Goal: Transaction & Acquisition: Purchase product/service

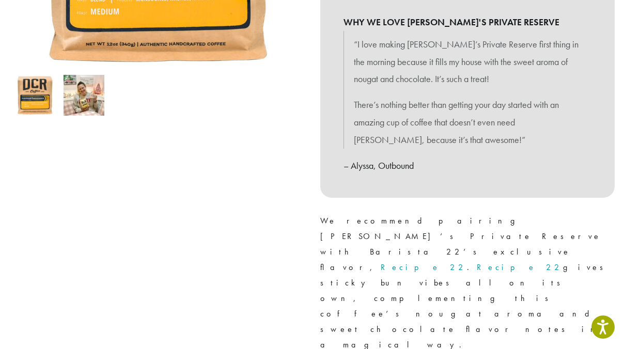
scroll to position [303, 0]
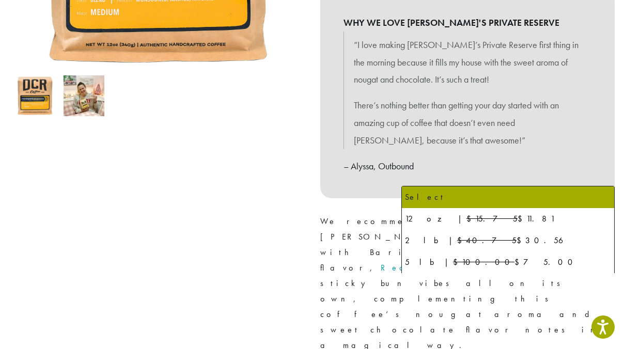
select select "**********"
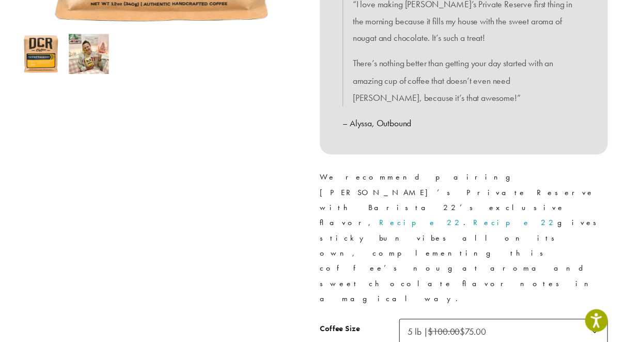
scroll to position [376, 0]
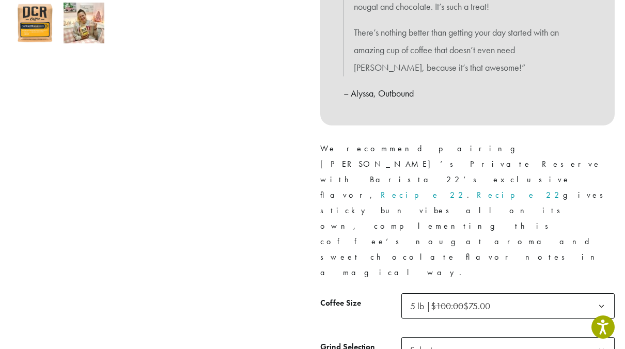
click at [550, 338] on span "Select" at bounding box center [508, 350] width 213 height 25
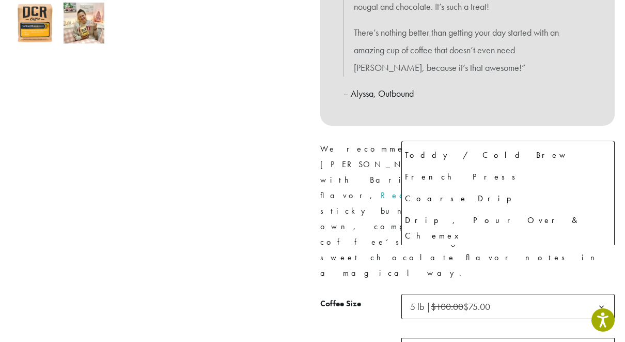
scroll to position [70, 0]
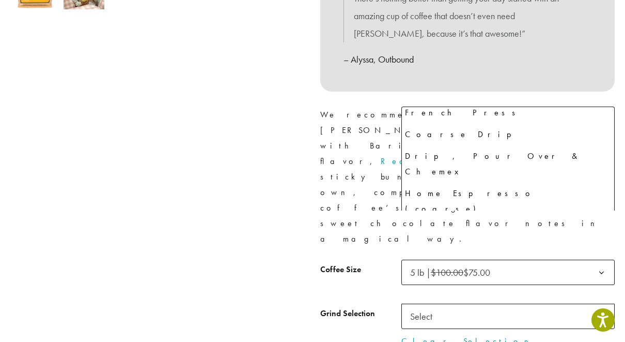
select select "**********"
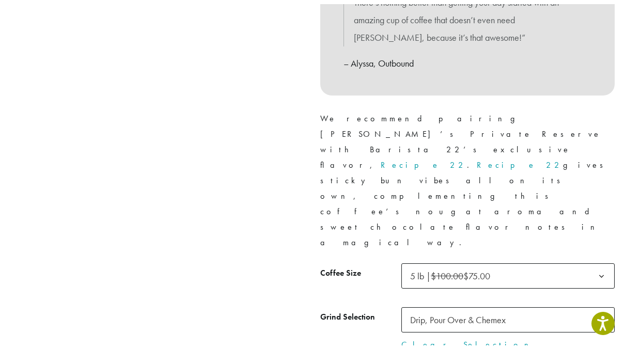
scroll to position [396, 0]
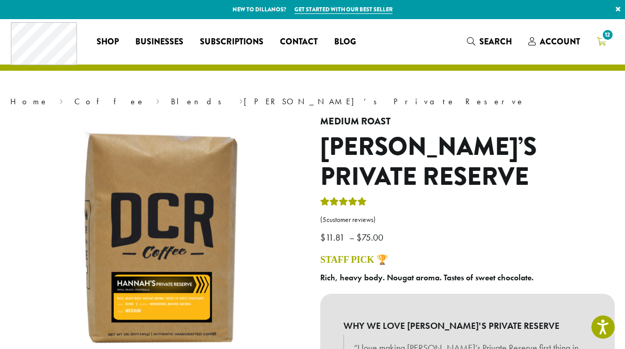
click at [603, 40] on icon "12" at bounding box center [601, 41] width 9 height 8
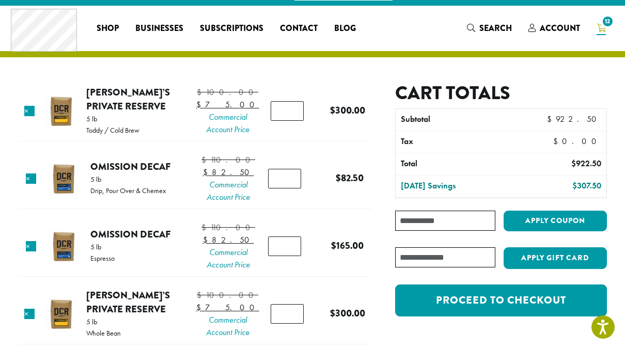
scroll to position [12, 0]
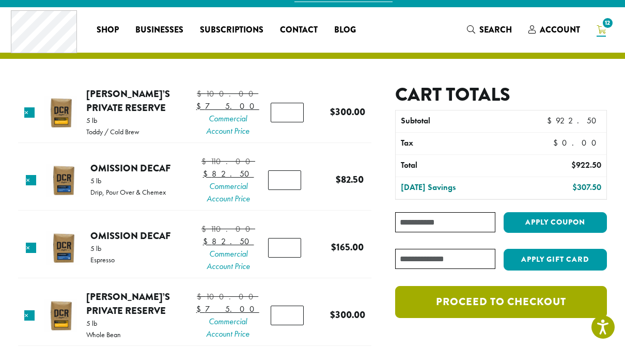
click at [526, 304] on link "Proceed to checkout" at bounding box center [501, 302] width 212 height 32
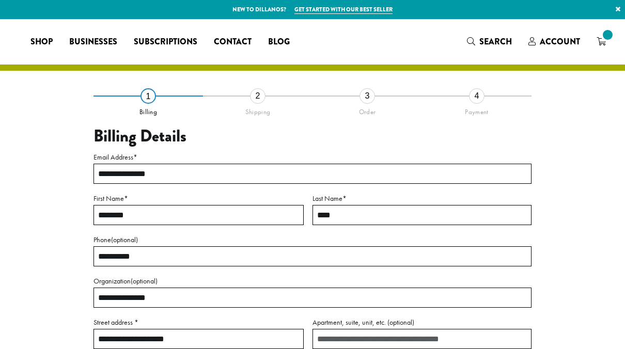
select select "**"
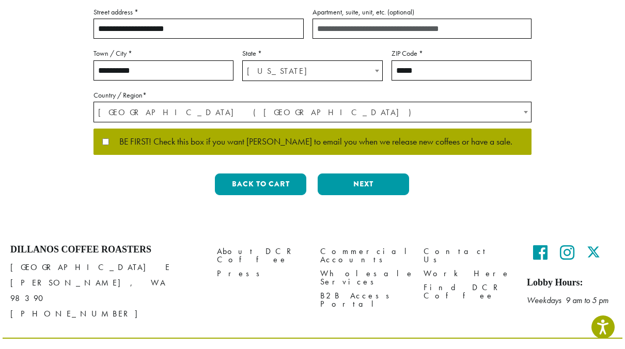
scroll to position [321, 0]
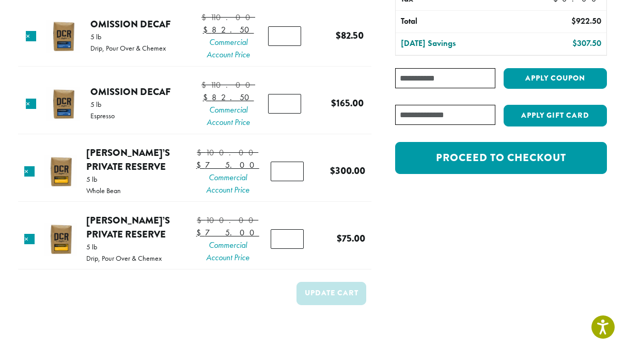
scroll to position [158, 0]
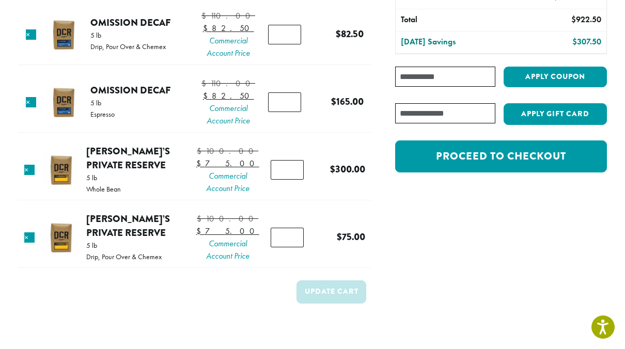
click at [284, 180] on input "*" at bounding box center [287, 170] width 33 height 20
type input "*"
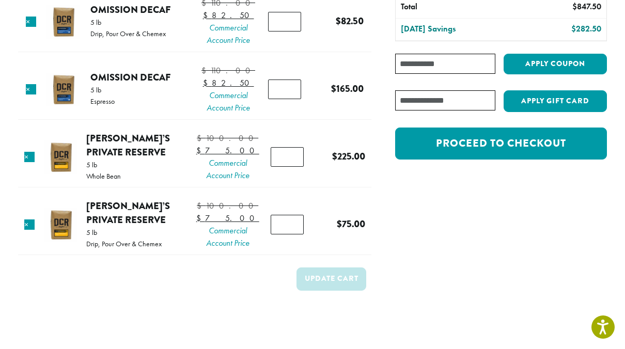
scroll to position [220, 0]
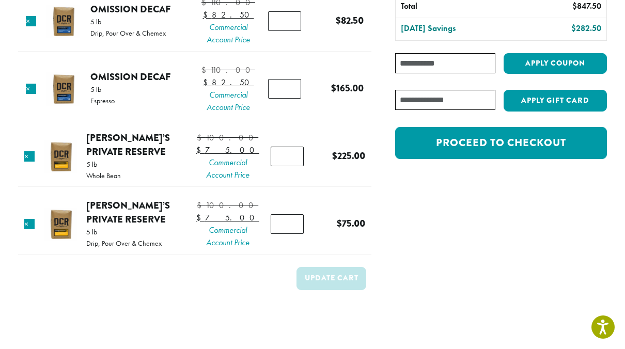
click at [279, 166] on input "*" at bounding box center [287, 157] width 33 height 20
type input "*"
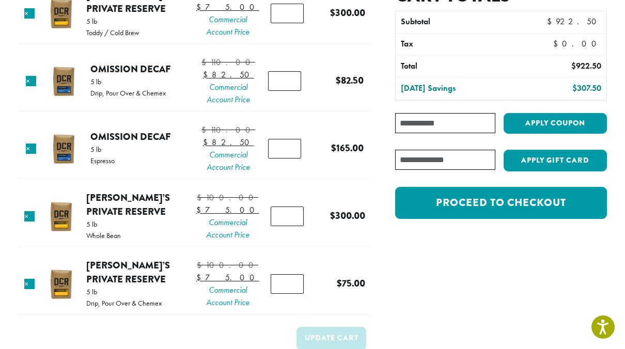
scroll to position [159, 0]
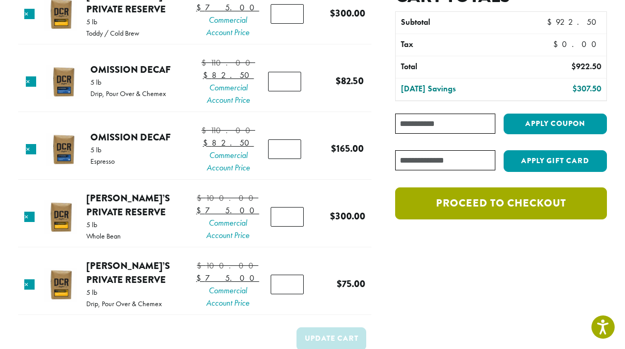
click at [443, 201] on link "Proceed to checkout" at bounding box center [501, 204] width 212 height 32
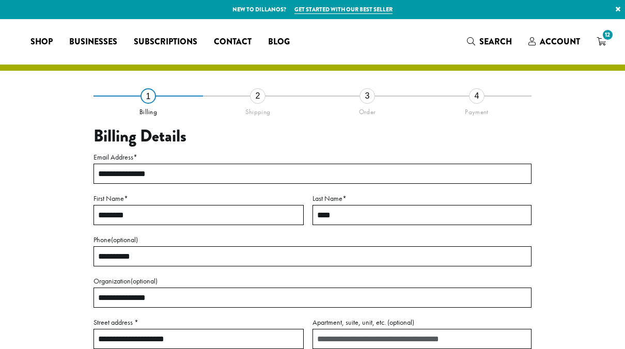
select select "**"
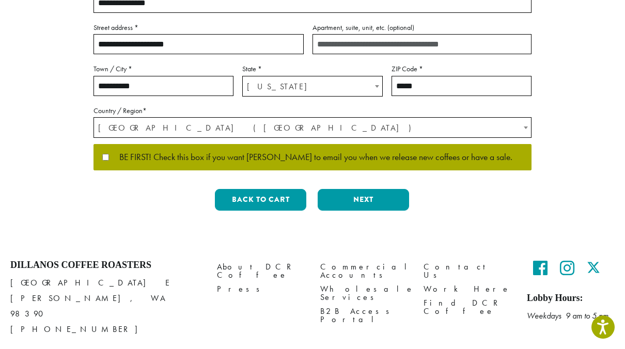
scroll to position [296, 0]
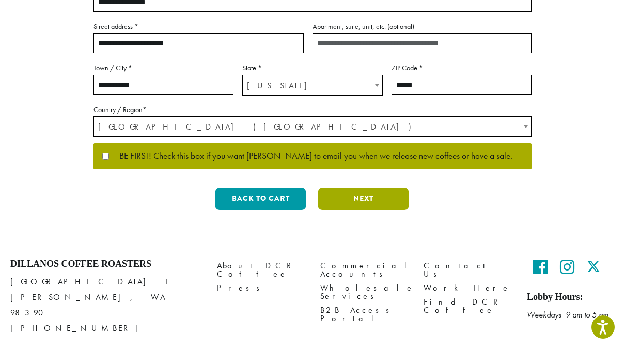
click at [340, 205] on button "Next" at bounding box center [363, 199] width 91 height 22
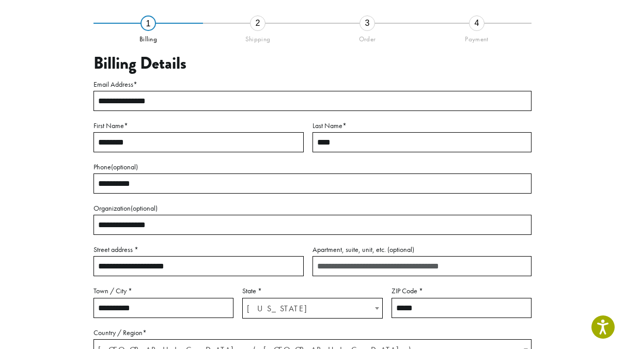
scroll to position [59, 0]
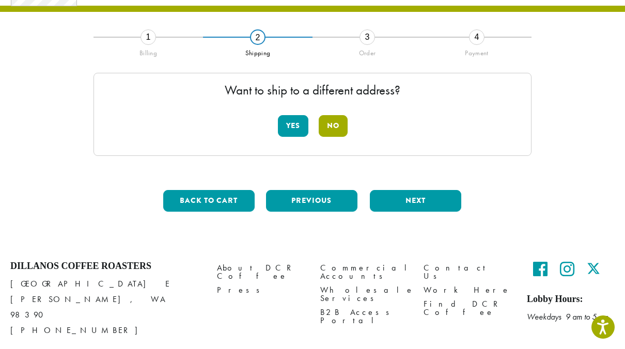
click at [337, 125] on button "No" at bounding box center [333, 126] width 29 height 22
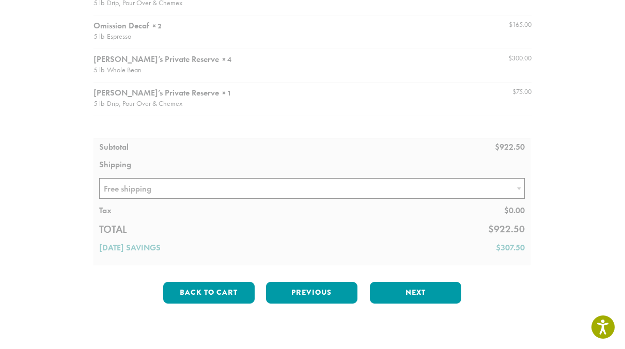
scroll to position [207, 0]
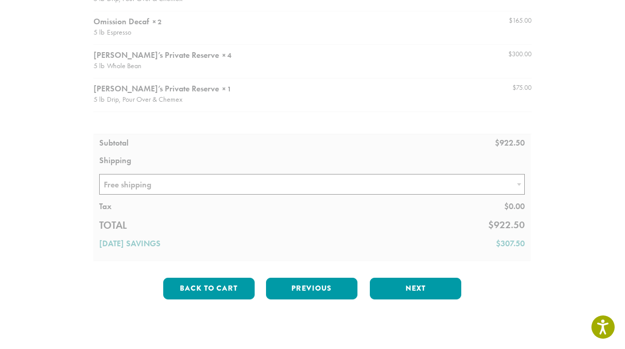
click at [118, 187] on div at bounding box center [313, 102] width 438 height 317
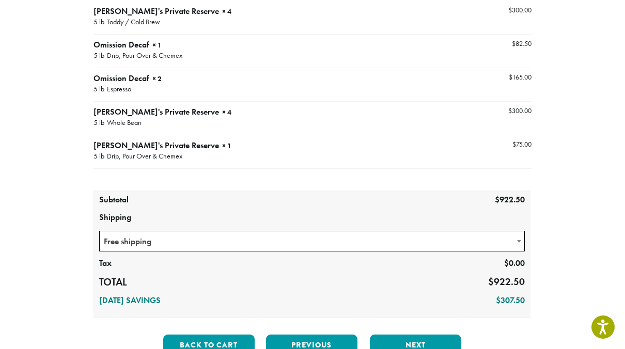
scroll to position [150, 0]
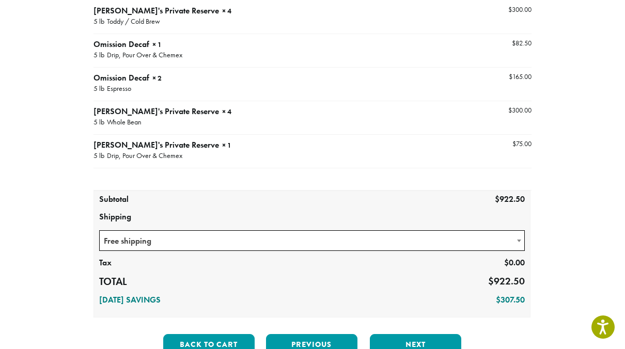
click at [143, 235] on span "Free shipping" at bounding box center [312, 241] width 425 height 20
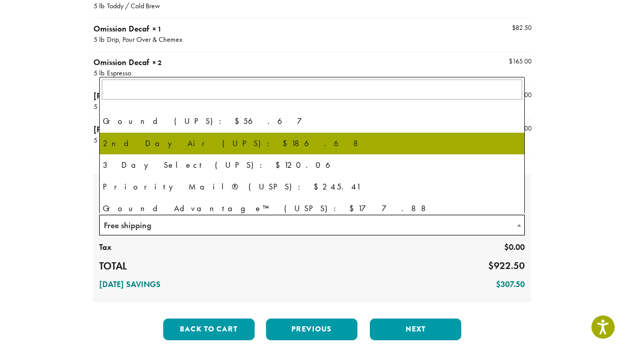
scroll to position [49, 0]
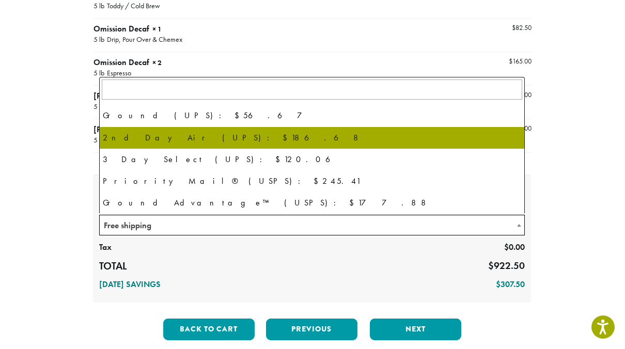
select select "**********"
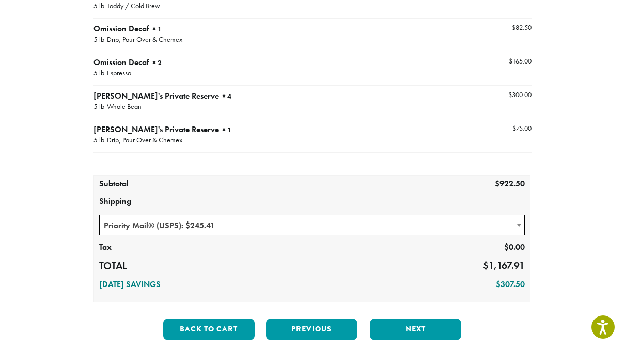
click at [179, 121] on td "Hannah's Private Reserve × 1 5 lb Drip, Pour Over & Chemex" at bounding box center [258, 136] width 329 height 34
click at [515, 222] on span at bounding box center [519, 226] width 10 height 20
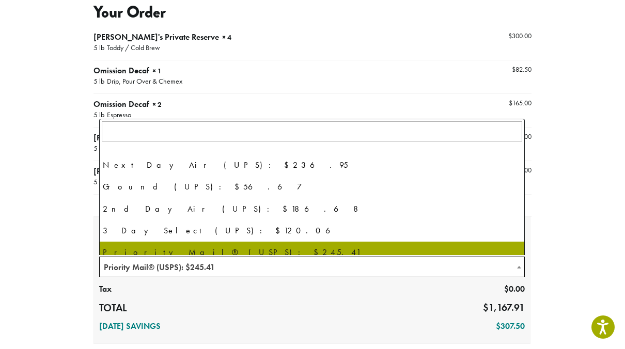
scroll to position [19, 0]
select select "********"
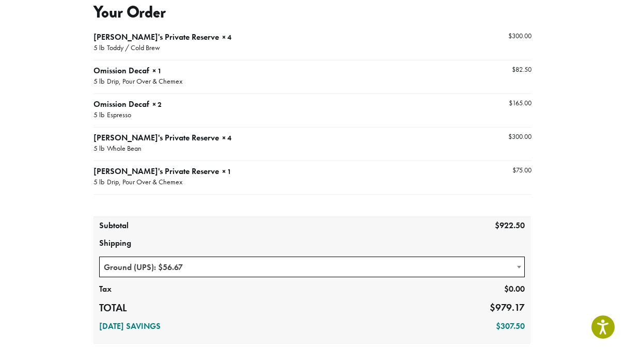
click at [256, 262] on span "Ground (UPS): $56.67" at bounding box center [312, 267] width 425 height 20
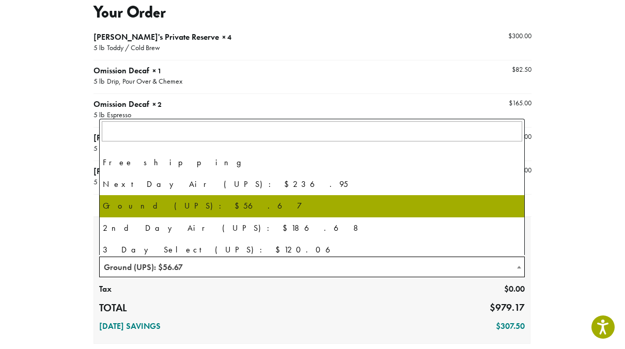
select select "********"
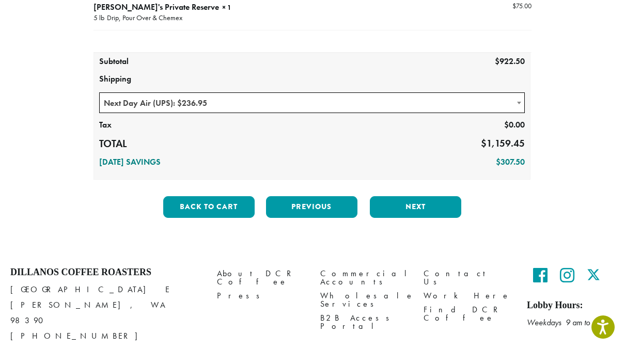
scroll to position [320, 0]
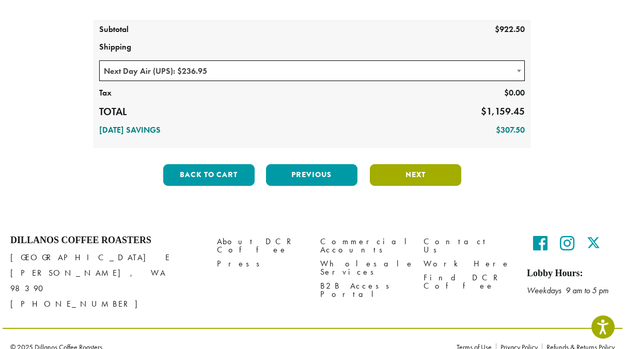
click at [434, 178] on button "Next" at bounding box center [415, 175] width 91 height 22
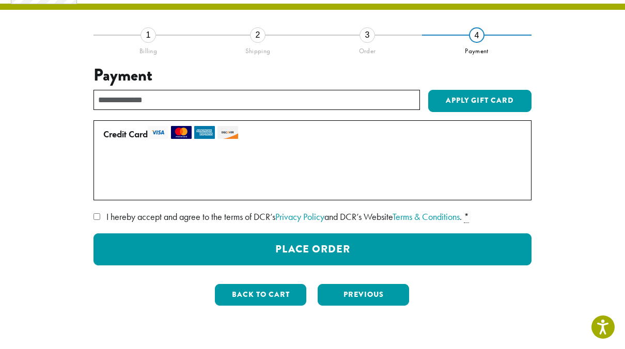
scroll to position [59, 0]
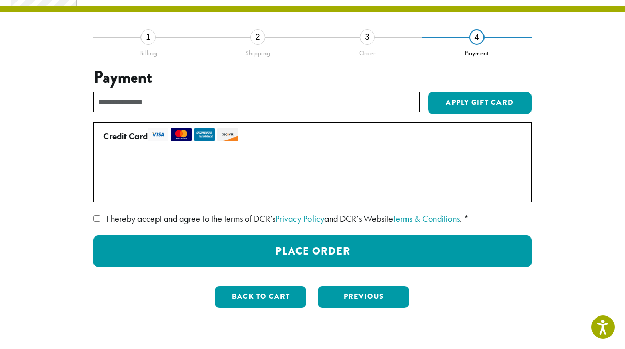
click at [117, 189] on label "Use a new card" at bounding box center [310, 188] width 415 height 17
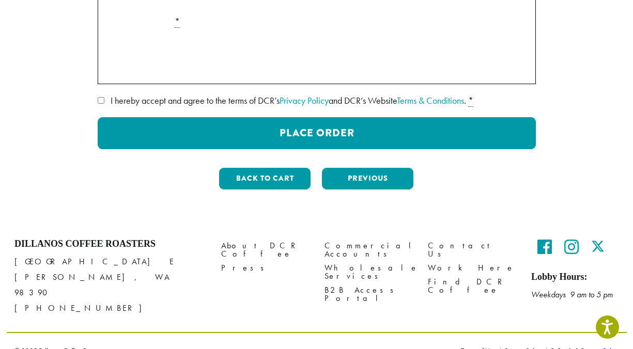
scroll to position [326, 0]
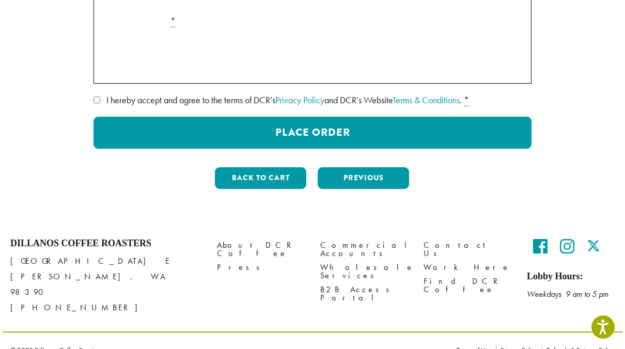
click at [116, 70] on label "Securely Save to Account" at bounding box center [155, 66] width 91 height 12
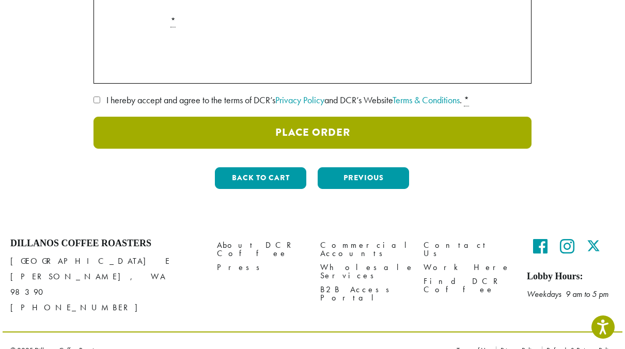
click at [388, 132] on button "Place Order" at bounding box center [313, 133] width 438 height 32
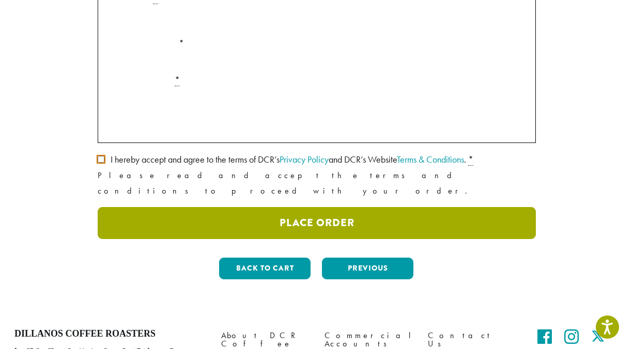
scroll to position [327, 0]
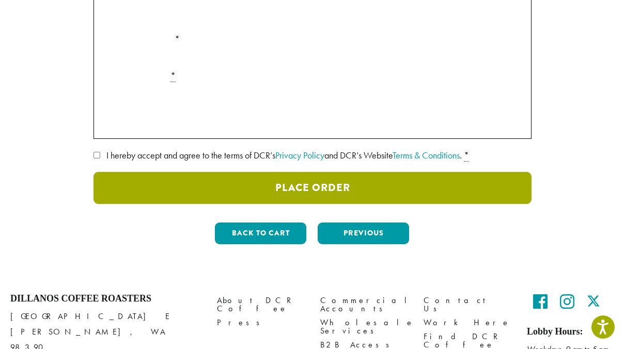
click at [400, 191] on button "Place Order" at bounding box center [313, 188] width 438 height 32
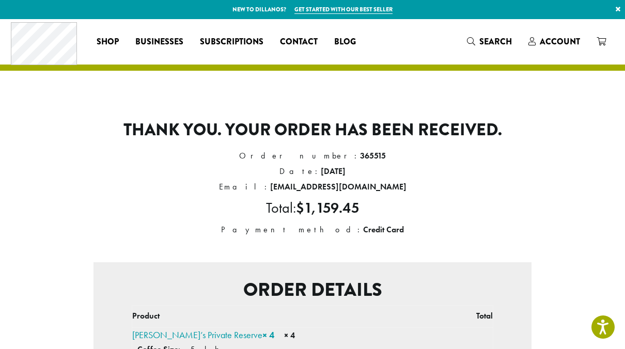
click at [481, 286] on h2 "Order details" at bounding box center [313, 290] width 422 height 22
click at [423, 183] on li "Email: cheyb13@aol.com" at bounding box center [313, 187] width 438 height 16
click at [430, 124] on p "Thank you. Your order has been received." at bounding box center [313, 130] width 438 height 20
click at [162, 192] on li "Email: cheyb13@aol.com" at bounding box center [313, 187] width 438 height 16
click at [572, 38] on span "Account" at bounding box center [560, 42] width 40 height 12
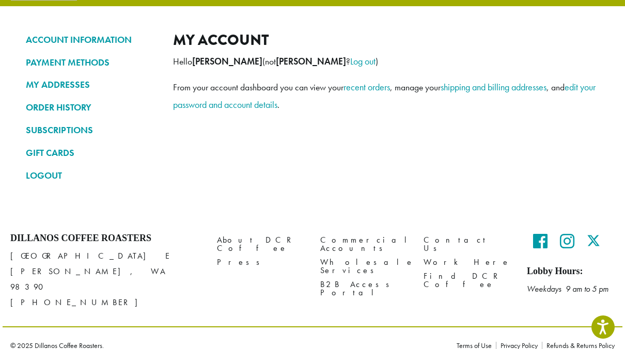
scroll to position [64, 0]
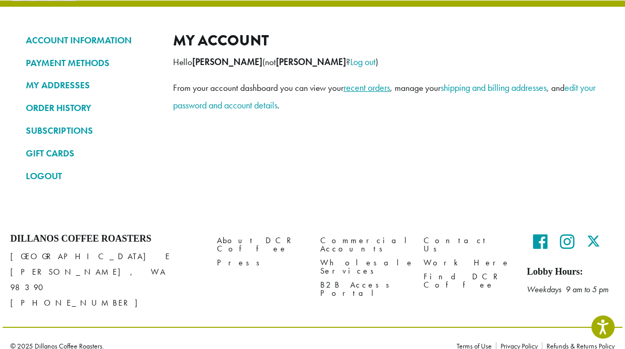
click at [383, 89] on link "recent orders" at bounding box center [367, 88] width 47 height 12
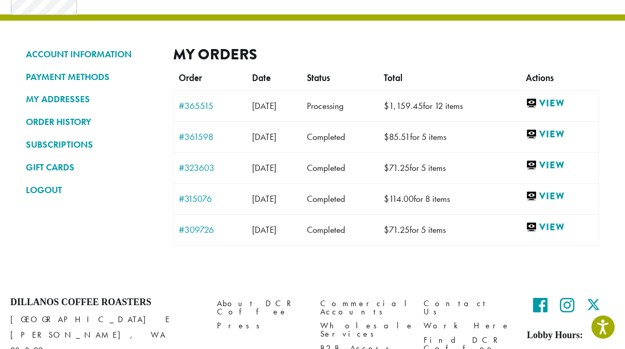
scroll to position [52, 0]
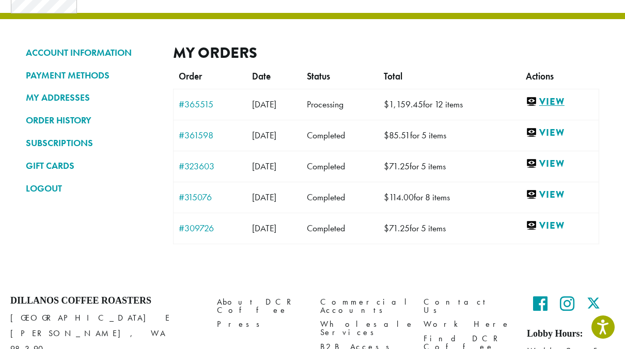
click at [560, 101] on link "View" at bounding box center [560, 102] width 68 height 13
